Goal: Navigation & Orientation: Find specific page/section

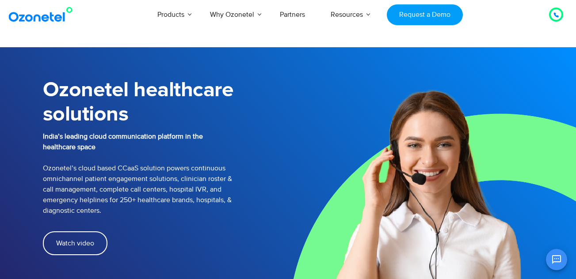
select select "*****"
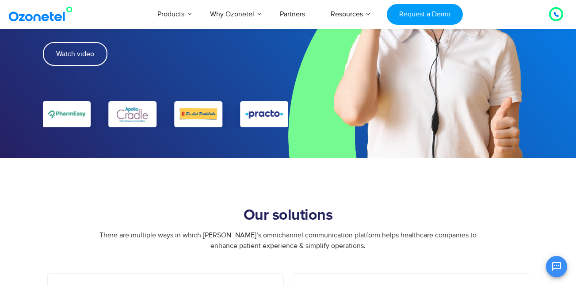
scroll to position [133, 0]
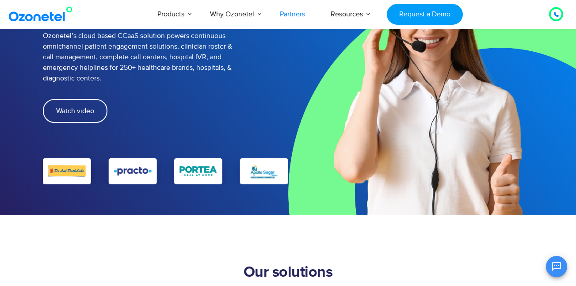
click at [301, 15] on link "Partners" at bounding box center [292, 14] width 51 height 29
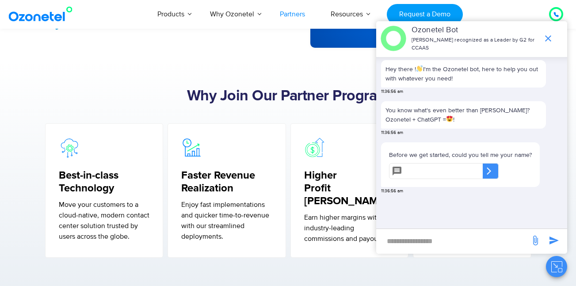
scroll to position [265, 0]
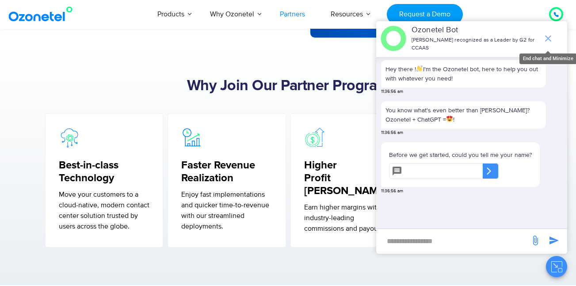
click at [548, 39] on icon "end chat or minimize" at bounding box center [548, 38] width 11 height 11
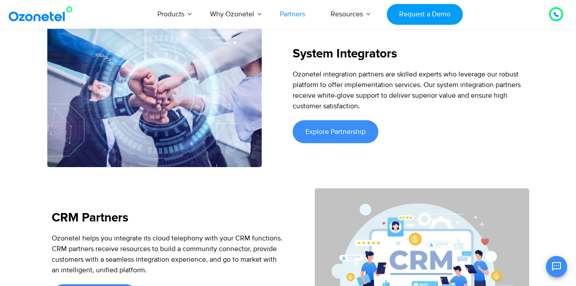
scroll to position [1592, 0]
